Goal: Communication & Community: Share content

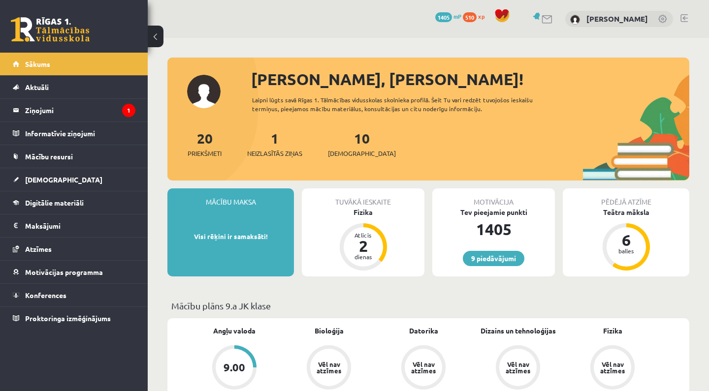
click at [444, 63] on div at bounding box center [428, 63] width 522 height 10
click at [122, 113] on icon "1" at bounding box center [128, 110] width 13 height 13
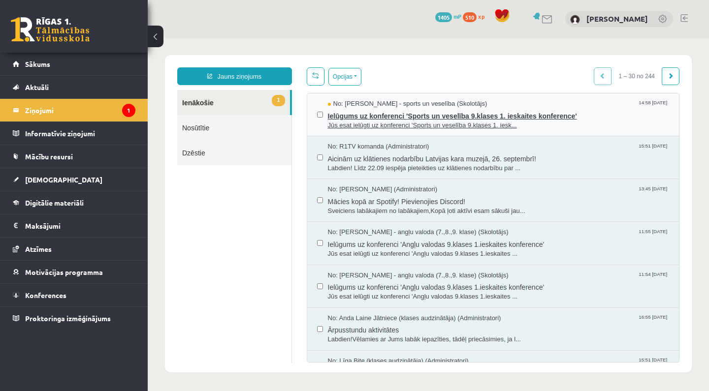
click at [354, 126] on span "Jūs esat ielūgti uz konferenci 'Sports un veselība 9.klases 1. iesk..." at bounding box center [499, 125] width 342 height 9
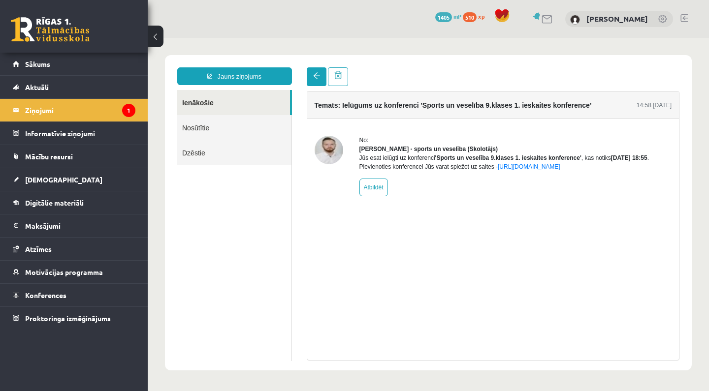
click at [313, 75] on span at bounding box center [316, 75] width 7 height 7
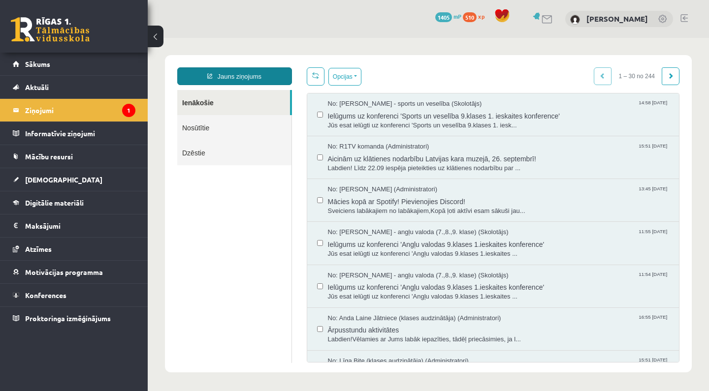
click at [236, 67] on div "Jauns ziņojums Ienākošie Nosūtītie Dzēstie ********* ********* ******* Opcijas …" at bounding box center [428, 213] width 527 height 317
click at [237, 71] on link "Jauns ziņojums" at bounding box center [234, 76] width 115 height 18
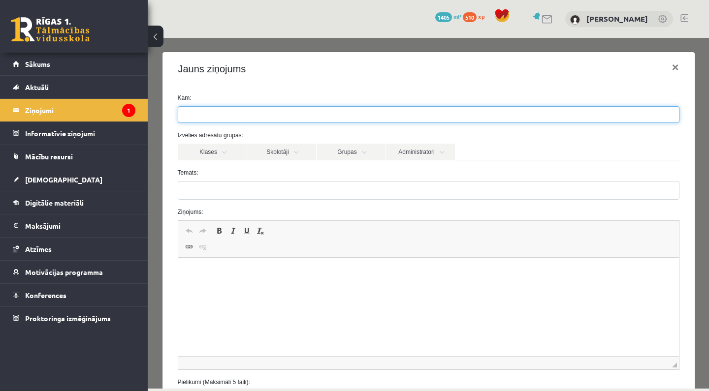
click at [256, 118] on ul at bounding box center [428, 115] width 501 height 16
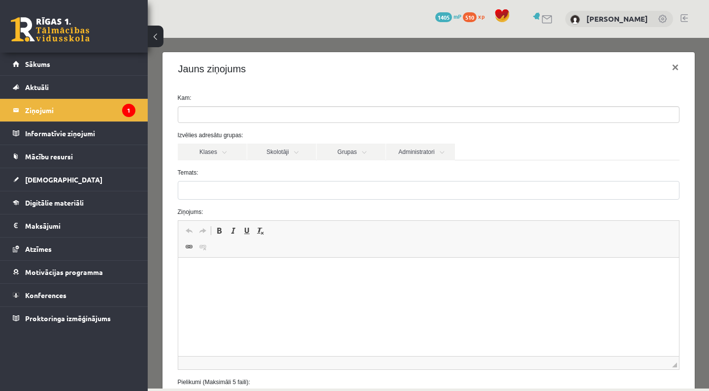
click at [287, 206] on form "Kam: Izvēlies adresātu grupas: Klases Skolotāji Grupas Administratori 9.a JK kl…" at bounding box center [428, 248] width 516 height 309
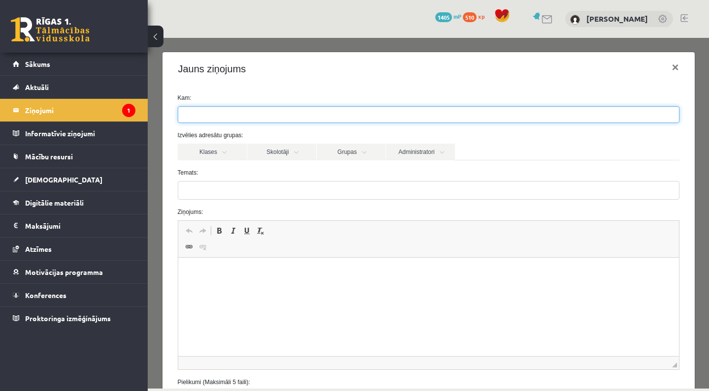
click at [265, 115] on ul at bounding box center [428, 115] width 501 height 16
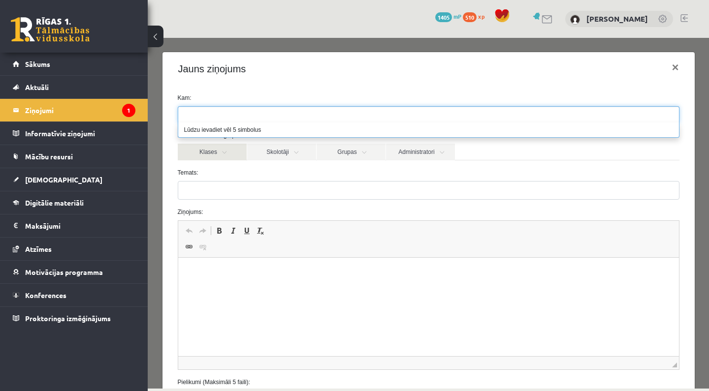
click at [223, 155] on link "Klases" at bounding box center [212, 152] width 69 height 17
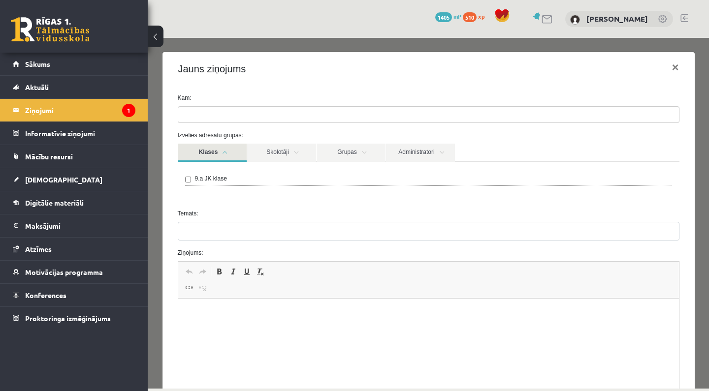
click at [223, 155] on link "Klases" at bounding box center [212, 153] width 69 height 18
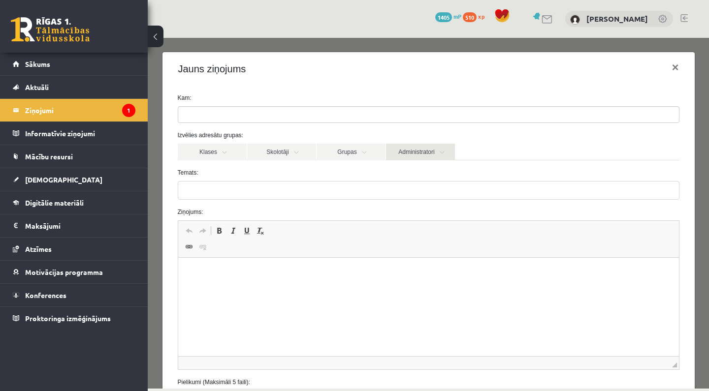
click at [435, 147] on link "Administratori" at bounding box center [420, 152] width 69 height 17
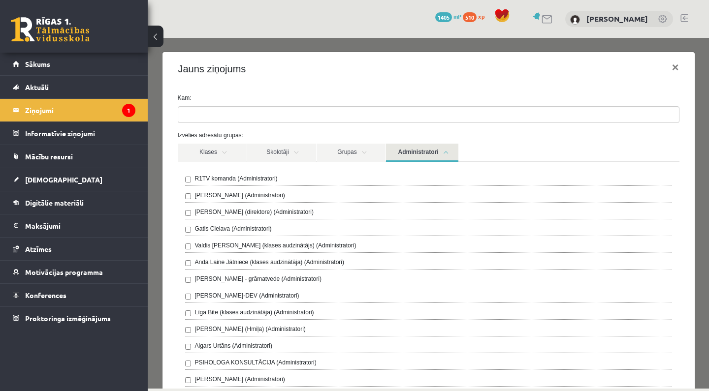
click at [414, 153] on link "Administratori" at bounding box center [422, 153] width 72 height 18
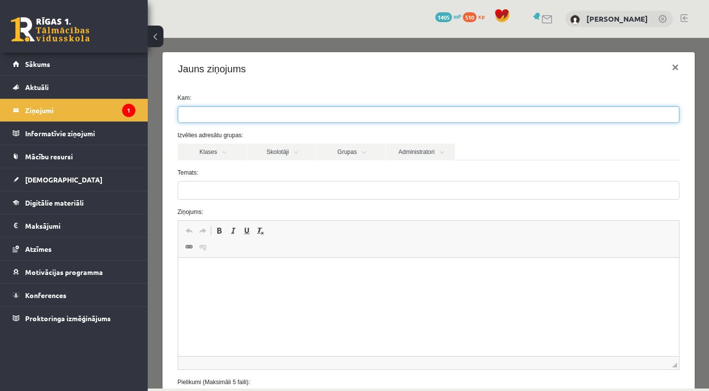
click at [292, 109] on ul at bounding box center [428, 115] width 501 height 16
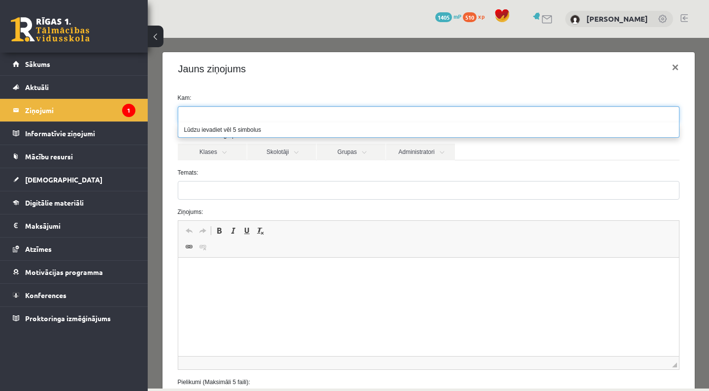
click at [525, 152] on div "Klases Skolotāji Grupas Administratori" at bounding box center [428, 152] width 501 height 16
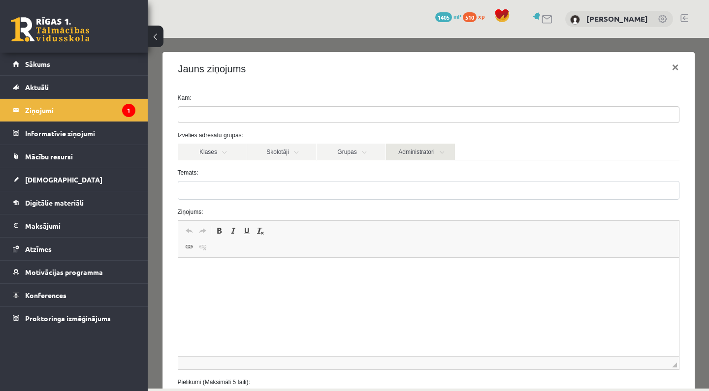
click at [415, 152] on link "Administratori" at bounding box center [420, 152] width 69 height 17
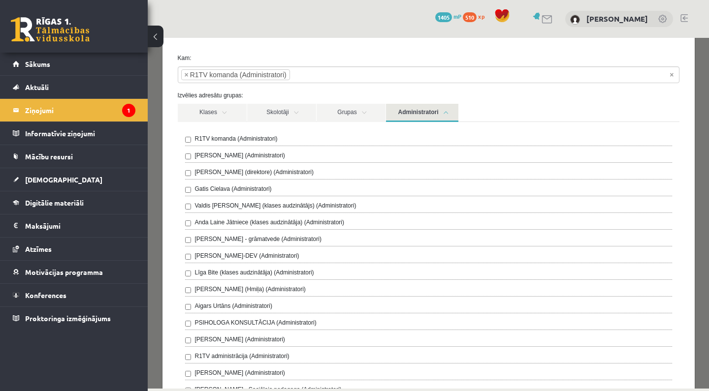
scroll to position [72, 0]
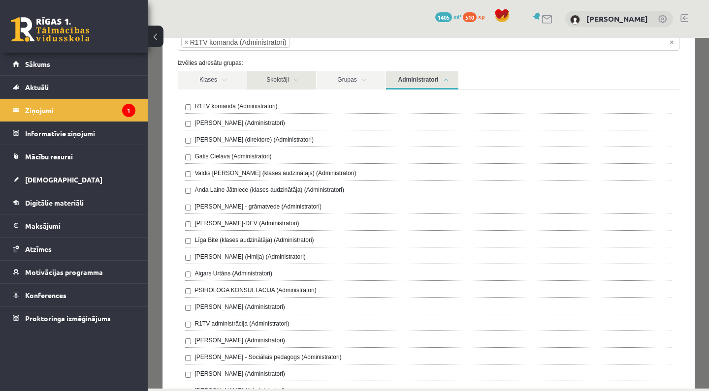
click at [292, 89] on link "Skolotāji" at bounding box center [281, 80] width 69 height 18
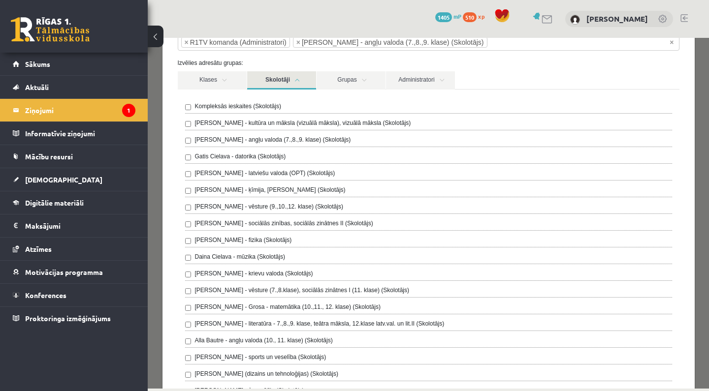
click at [513, 75] on div "Klases Skolotāji Grupas Administratori" at bounding box center [428, 80] width 501 height 18
click at [651, 70] on div "Izvēlies adresātu grupas: Klases Skolotāji Grupas Administratori 9.a JK klase K…" at bounding box center [428, 278] width 516 height 439
click at [701, 113] on div "**********" at bounding box center [428, 213] width 561 height 351
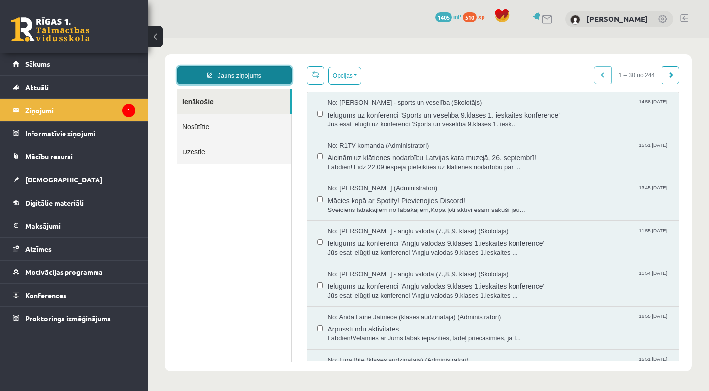
scroll to position [1, 0]
click at [271, 76] on link "Jauns ziņojums" at bounding box center [234, 75] width 115 height 18
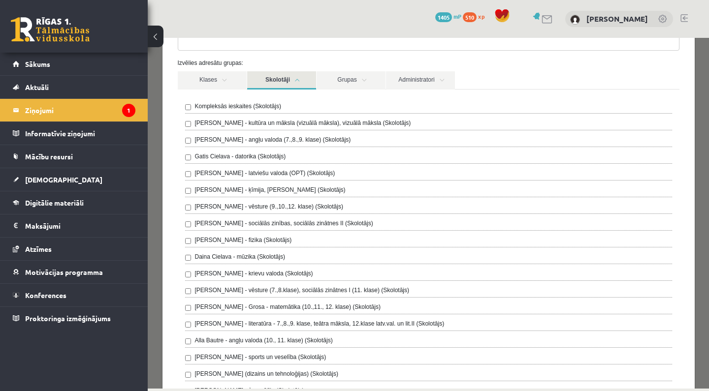
scroll to position [0, 0]
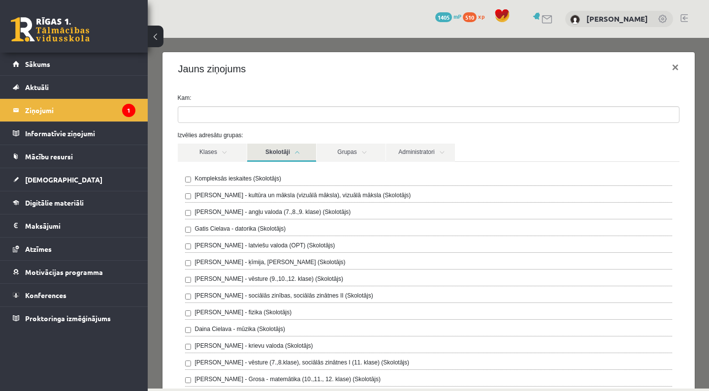
click at [486, 142] on div "Izvēlies adresātu grupas: Klases Skolotāji Grupas Administratori 9.a JK klase K…" at bounding box center [428, 350] width 516 height 439
click at [282, 150] on link "Skolotāji" at bounding box center [281, 153] width 69 height 18
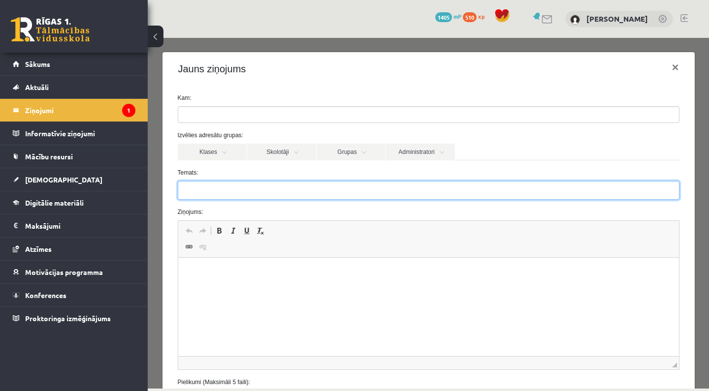
click at [275, 191] on input "Temats:" at bounding box center [428, 190] width 501 height 19
type input "**********"
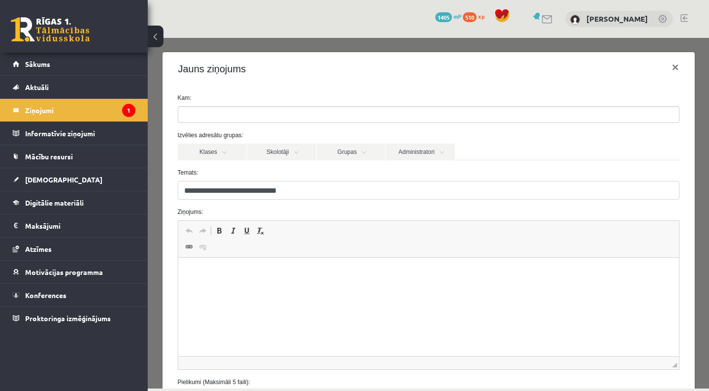
click at [260, 108] on ul at bounding box center [428, 115] width 501 height 16
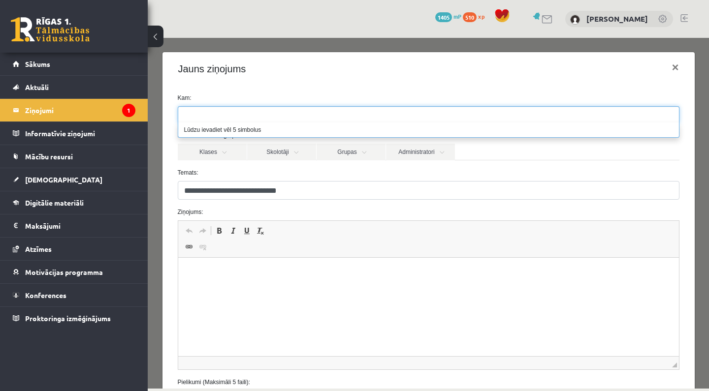
click at [252, 128] on li "Lūdzu ievadiet vēl 5 simbolus" at bounding box center [428, 130] width 501 height 15
click at [251, 133] on li "Lūdzu ievadiet vēl 5 simbolus" at bounding box center [428, 130] width 501 height 15
click at [224, 288] on html at bounding box center [428, 273] width 501 height 30
click at [224, 278] on html at bounding box center [428, 273] width 501 height 30
click at [220, 268] on p "Rich Text Editor, wiswyg-editor-47024936619780-1758124011-368" at bounding box center [428, 273] width 481 height 10
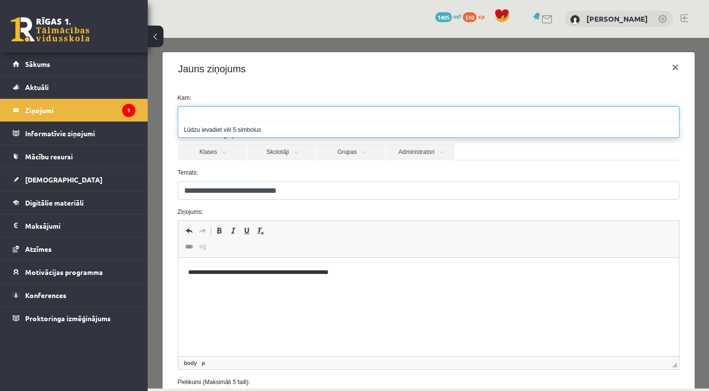
click at [205, 287] on html "**********" at bounding box center [428, 273] width 501 height 30
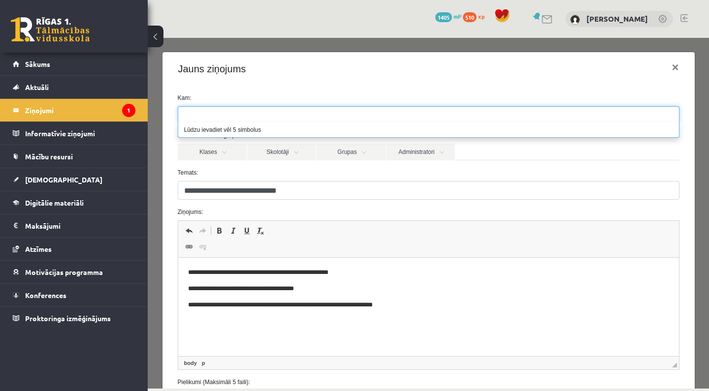
click at [261, 304] on p "**********" at bounding box center [428, 305] width 481 height 10
click at [260, 306] on p "**********" at bounding box center [428, 305] width 481 height 10
click at [350, 304] on p "**********" at bounding box center [428, 305] width 481 height 10
click at [432, 307] on p "**********" at bounding box center [428, 305] width 481 height 10
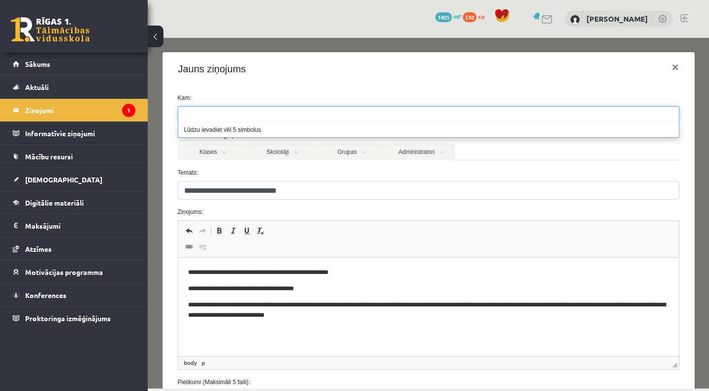
click at [349, 293] on p "**********" at bounding box center [428, 289] width 481 height 10
click at [428, 312] on p "**********" at bounding box center [428, 310] width 481 height 20
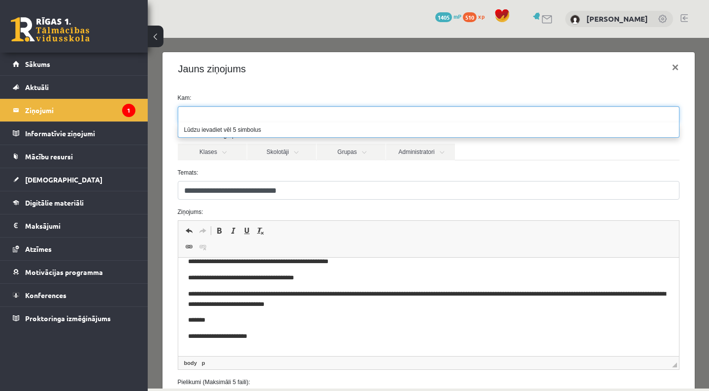
click at [229, 120] on ul at bounding box center [428, 115] width 501 height 16
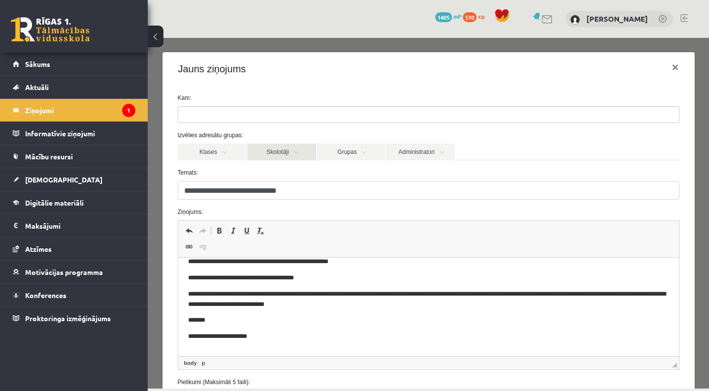
click at [267, 159] on link "Skolotāji" at bounding box center [281, 152] width 69 height 17
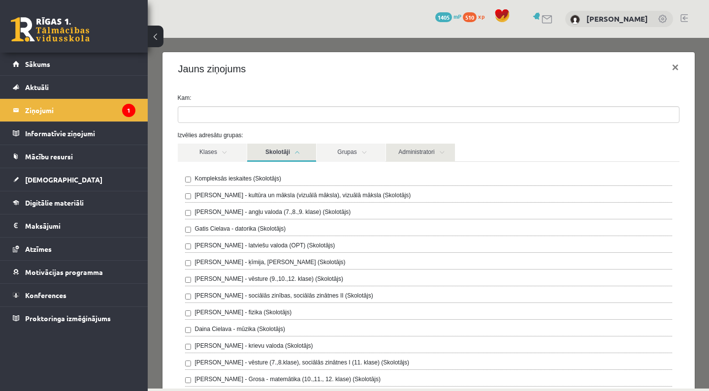
click at [420, 155] on link "Administratori" at bounding box center [420, 153] width 69 height 18
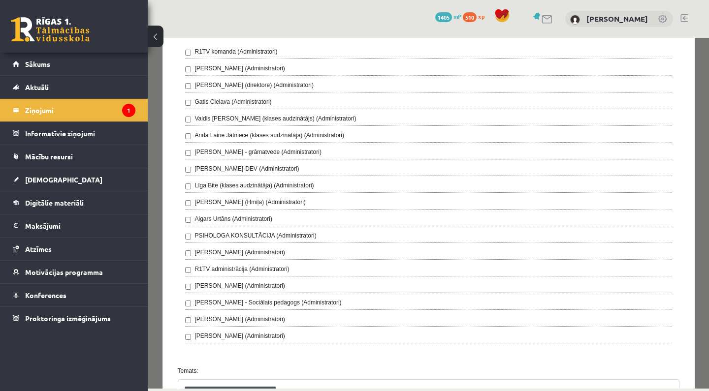
scroll to position [124, 0]
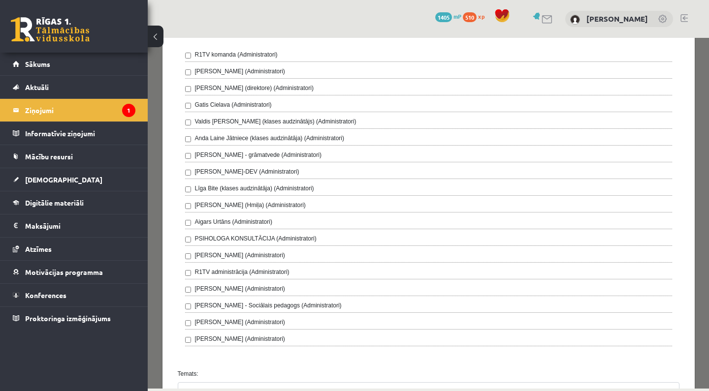
click at [183, 238] on div "R1TV komanda (Administratori) [PERSON_NAME] (Administratori) [PERSON_NAME] (dir…" at bounding box center [428, 200] width 501 height 324
click at [186, 302] on div "[PERSON_NAME] - Sociālais pedagogs (Administratori)" at bounding box center [428, 307] width 487 height 12
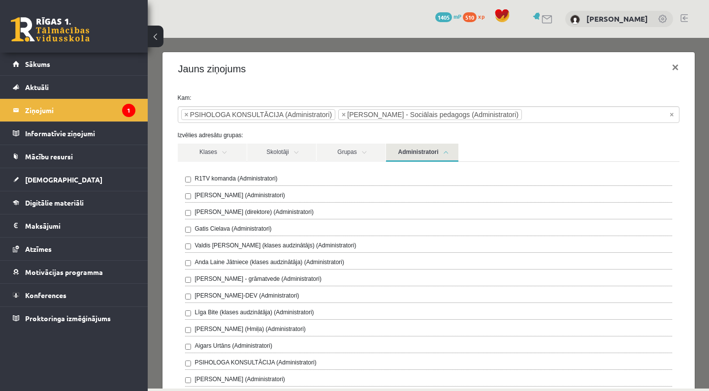
scroll to position [0, 0]
click at [417, 157] on link "Administratori" at bounding box center [422, 153] width 72 height 18
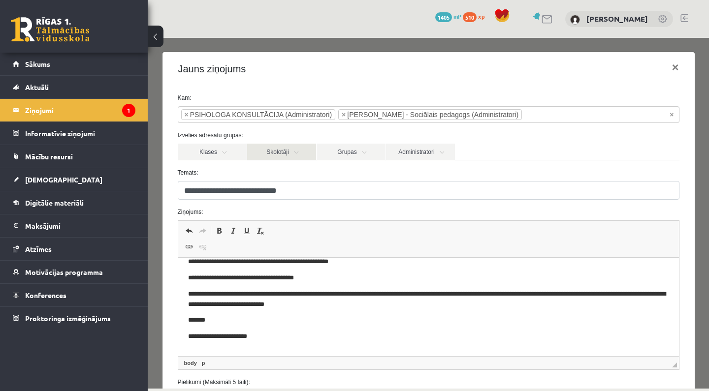
click at [291, 147] on link "Skolotāji" at bounding box center [281, 152] width 69 height 17
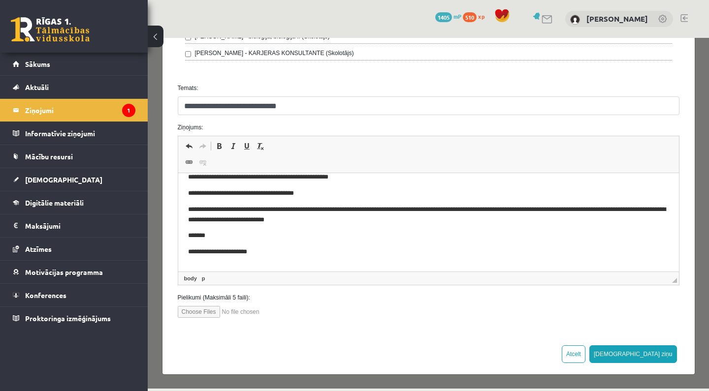
scroll to position [493, 0]
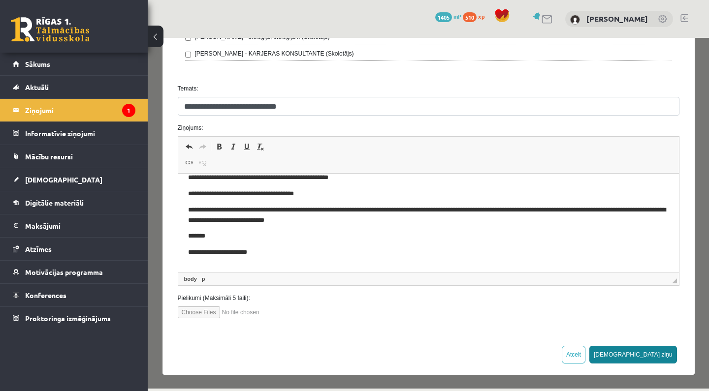
click at [654, 357] on button "[DEMOGRAPHIC_DATA] ziņu" at bounding box center [633, 355] width 88 height 18
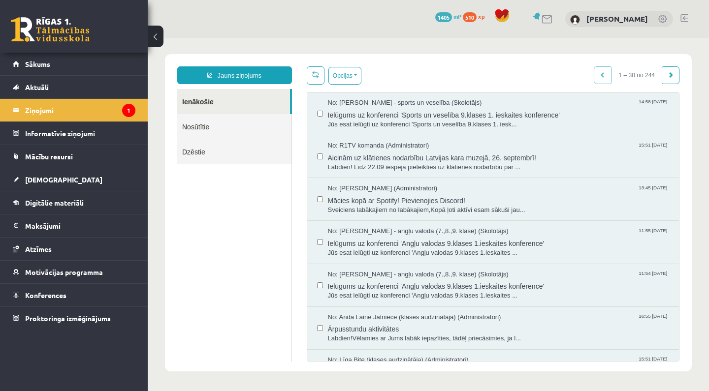
scroll to position [0, 0]
click at [468, 166] on span "Labdien! Līdz 22.09 iespēja pieteikties uz klātienes nodarbību par ..." at bounding box center [499, 167] width 342 height 9
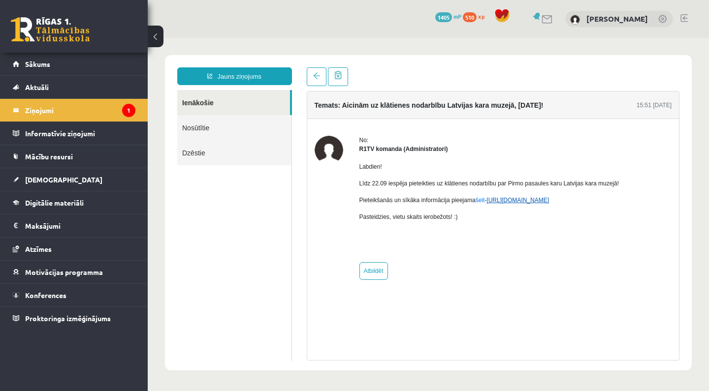
click at [549, 203] on link "[URL][DOMAIN_NAME]" at bounding box center [517, 200] width 63 height 7
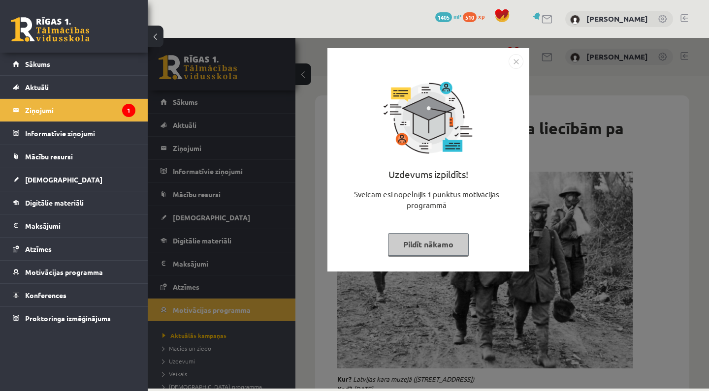
click at [431, 252] on button "Pildīt nākamo" at bounding box center [428, 244] width 81 height 23
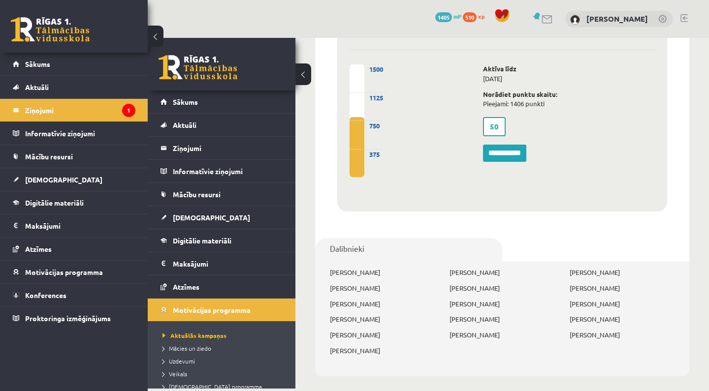
scroll to position [689, 0]
click at [501, 145] on input "**********" at bounding box center [504, 154] width 43 height 18
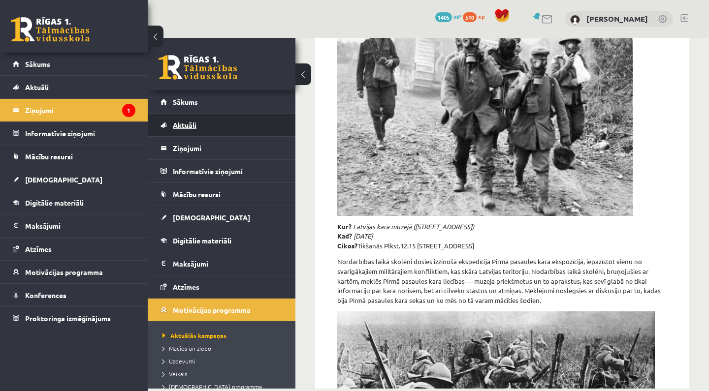
scroll to position [108, 0]
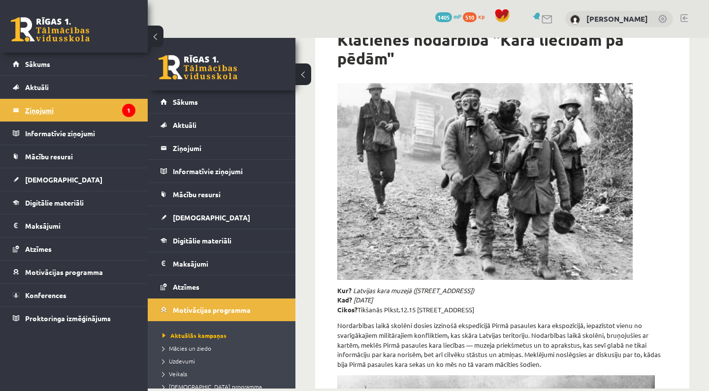
click at [101, 111] on legend "Ziņojumi 1" at bounding box center [80, 110] width 110 height 23
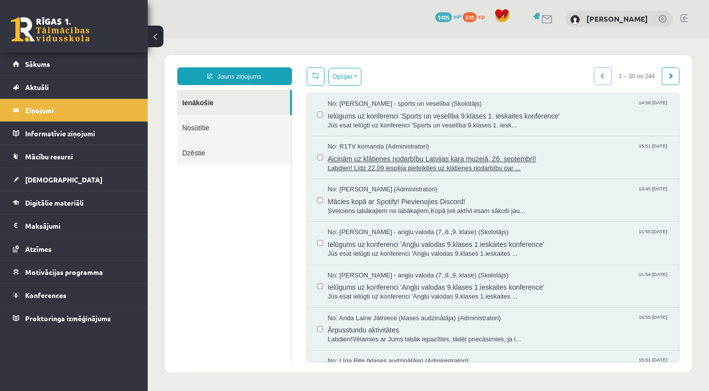
scroll to position [0, 0]
click at [417, 124] on span "Jūs esat ielūgti uz konferenci 'Sports un veselība 9.klases 1. iesk..." at bounding box center [499, 125] width 342 height 9
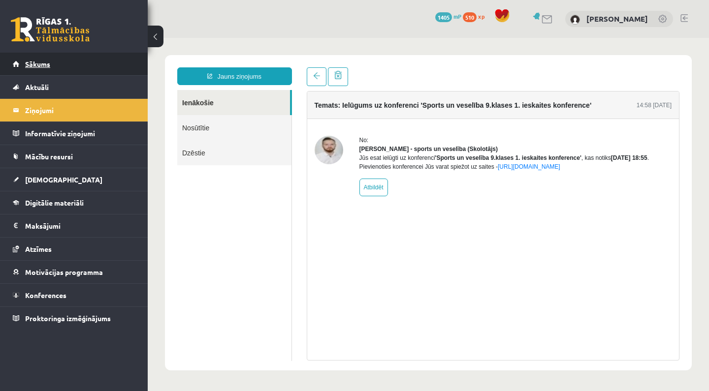
click at [109, 59] on link "Sākums" at bounding box center [74, 64] width 123 height 23
